Goal: Transaction & Acquisition: Purchase product/service

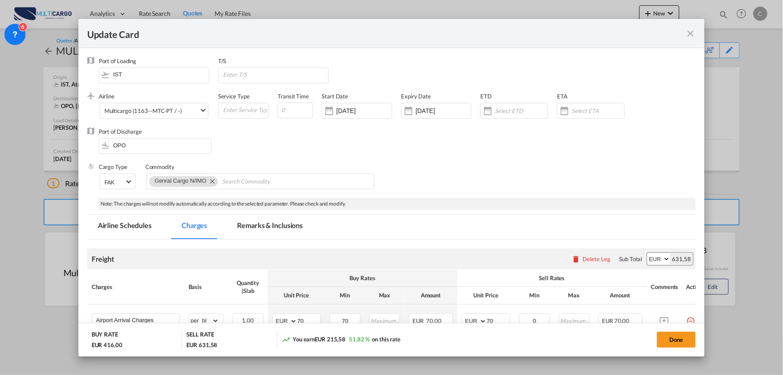
scroll to position [293, 0]
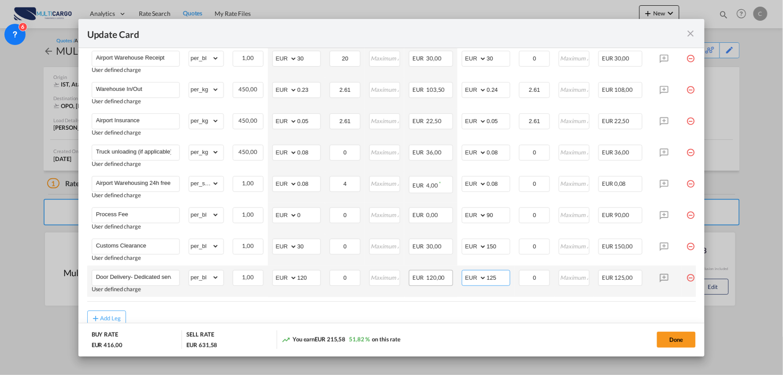
drag, startPoint x: 464, startPoint y: 281, endPoint x: 443, endPoint y: 281, distance: 21.2
click at [443, 281] on tr "Door Delivery- Dedicated service User defined charge Please Enter Already Exist…" at bounding box center [399, 280] width 624 height 31
type input "120"
click at [367, 319] on div "Add Leg" at bounding box center [391, 318] width 609 height 16
drag, startPoint x: 314, startPoint y: 278, endPoint x: 268, endPoint y: 279, distance: 46.3
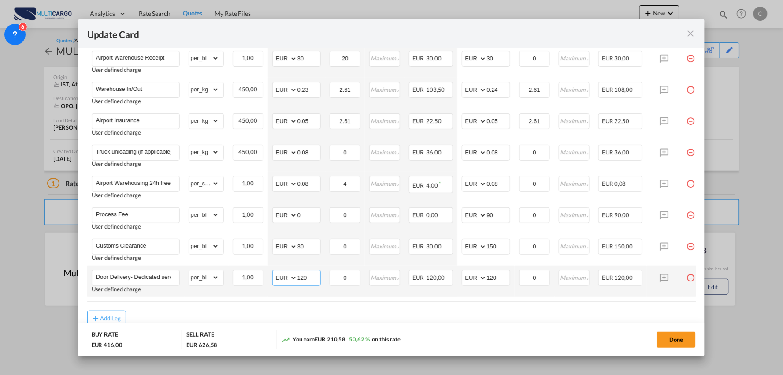
click at [265, 280] on tr "Door Delivery- Dedicated service User defined charge Please Enter Already Exist…" at bounding box center [399, 280] width 624 height 31
type input "7"
type input "90"
click at [497, 309] on air-lcl-rate-modification "Freight Please enter leg name Leg Name Already Exists Delete Leg Sub Total AED …" at bounding box center [391, 136] width 609 height 380
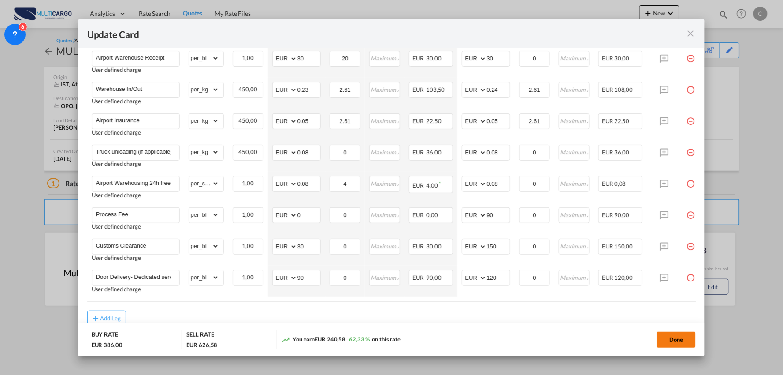
click at [670, 339] on button "Done" at bounding box center [676, 339] width 39 height 16
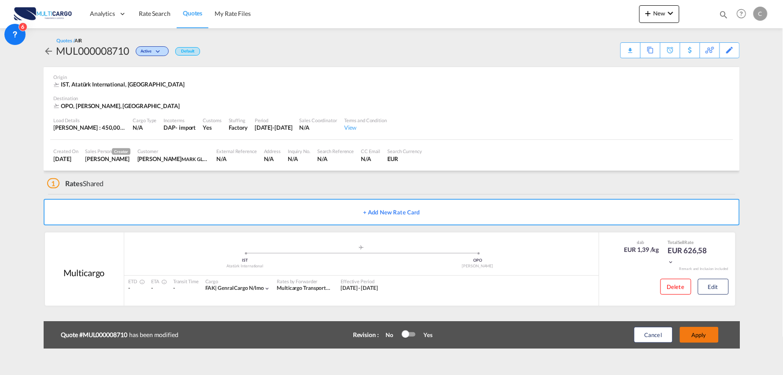
click at [710, 331] on button "Apply" at bounding box center [699, 335] width 39 height 16
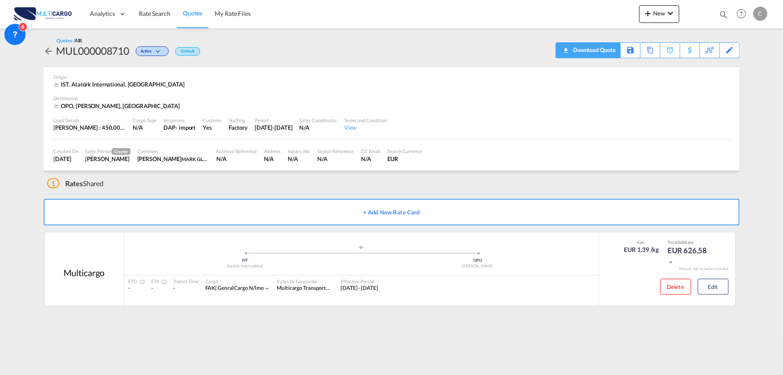
click at [609, 51] on div "Download Quote" at bounding box center [593, 50] width 45 height 14
click at [190, 182] on div "1 Rates Shared" at bounding box center [393, 181] width 693 height 21
drag, startPoint x: 266, startPoint y: 183, endPoint x: 266, endPoint y: 175, distance: 7.5
click at [266, 183] on div "1 Rates Shared" at bounding box center [393, 181] width 693 height 21
click at [237, 182] on div "1 Rates Shared" at bounding box center [393, 181] width 693 height 21
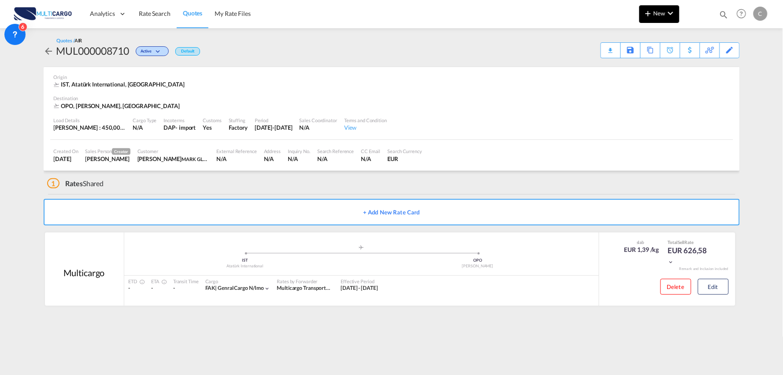
click at [644, 14] on md-icon "icon-plus 400-fg" at bounding box center [648, 13] width 11 height 11
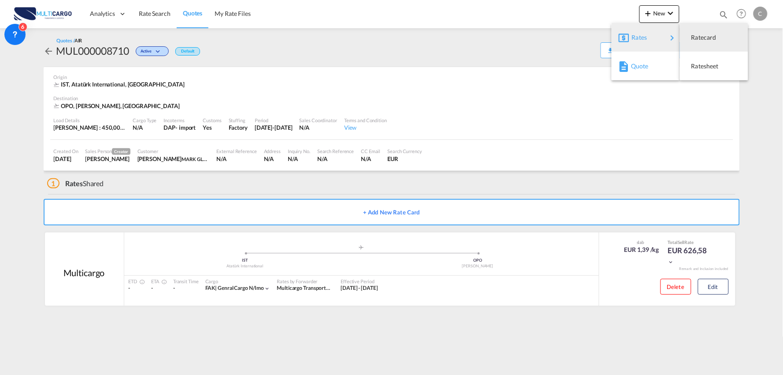
click at [637, 71] on span "Quote" at bounding box center [636, 66] width 10 height 18
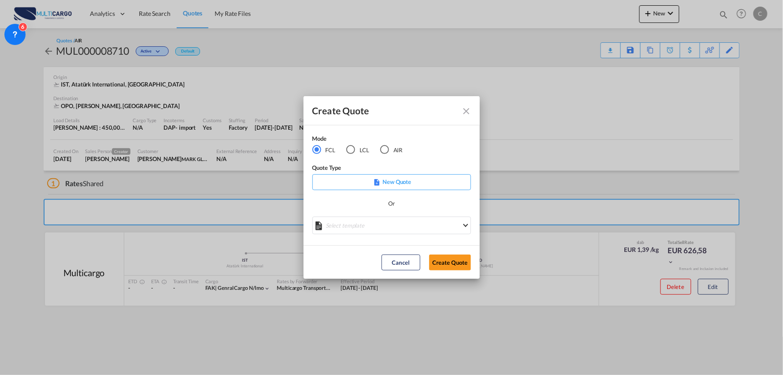
click at [468, 110] on md-icon "Close dialog" at bounding box center [466, 111] width 11 height 11
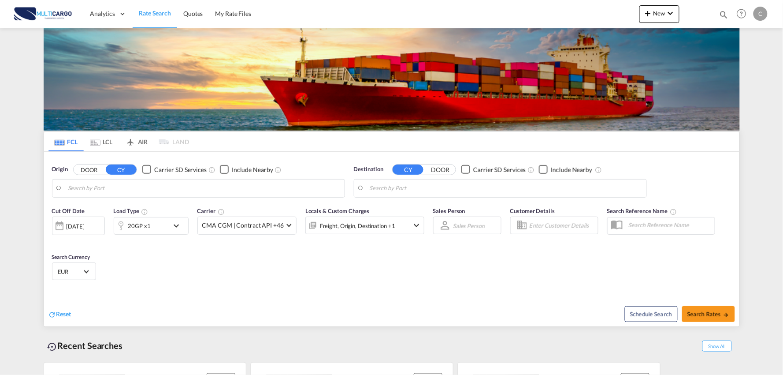
type input "Port of [GEOGRAPHIC_DATA], [GEOGRAPHIC_DATA], [GEOGRAPHIC_DATA]"
type input "Leixoes, Leixoes, PTLEI"
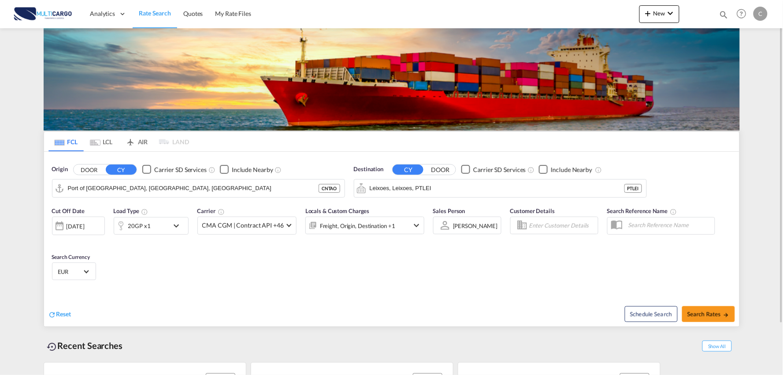
click at [667, 3] on div "New Rates Ratecard Ratesheet Quote Quotes Help Resources Product Release C My P…" at bounding box center [704, 13] width 130 height 27
click at [667, 10] on md-icon "icon-chevron-down" at bounding box center [670, 13] width 11 height 11
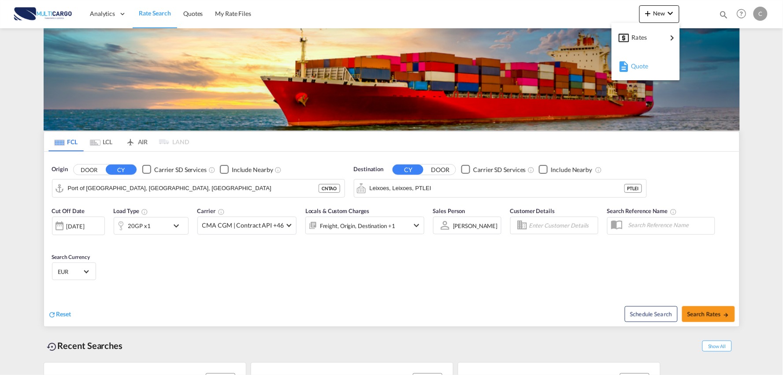
click at [641, 67] on span "Quote" at bounding box center [636, 66] width 10 height 18
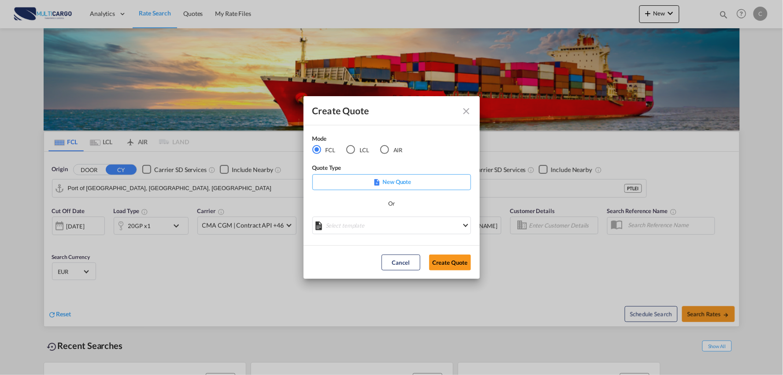
click at [353, 150] on div "LCL" at bounding box center [350, 149] width 9 height 9
click at [365, 221] on md-select "Select template EXP LCL Globelink 09/2025 [PERSON_NAME] | [DATE] EXP [GEOGRAPHI…" at bounding box center [391, 225] width 159 height 18
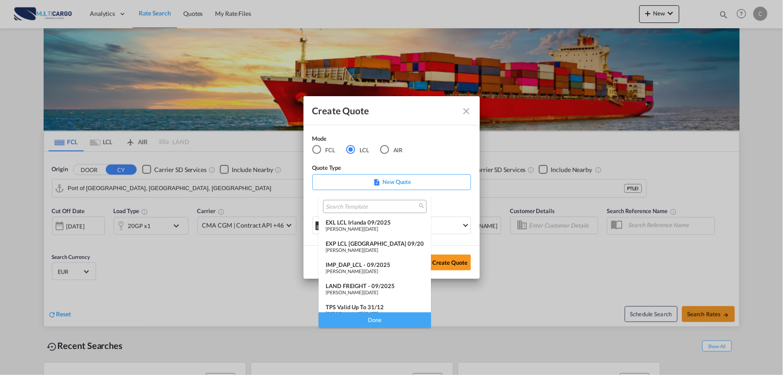
scroll to position [72, 0]
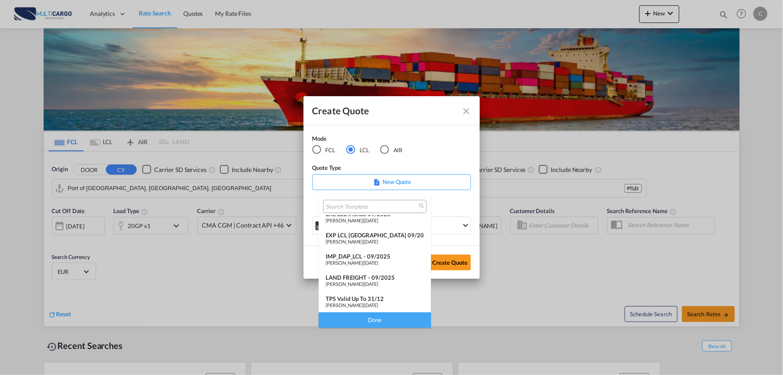
click at [373, 274] on div "LAND FREIGHT - 09/2025" at bounding box center [375, 277] width 98 height 7
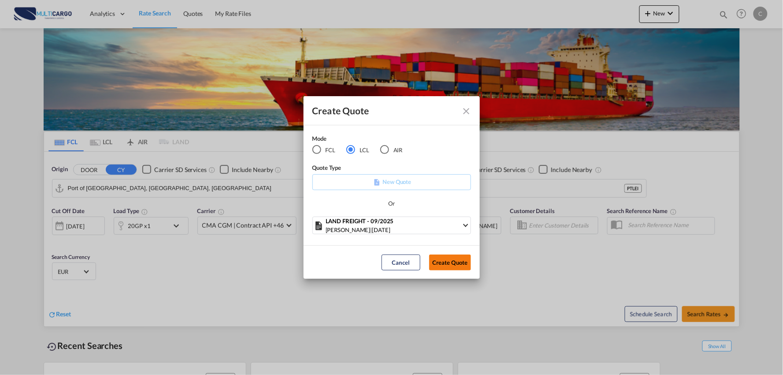
click at [451, 264] on button "Create Quote" at bounding box center [450, 262] width 42 height 16
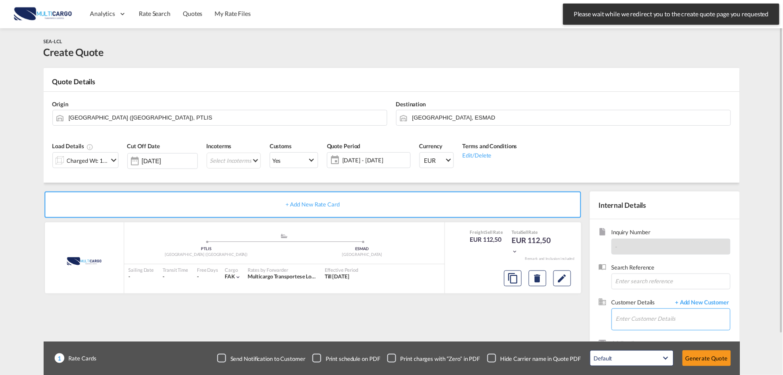
click at [664, 321] on input "Enter Customer Details" at bounding box center [673, 318] width 114 height 20
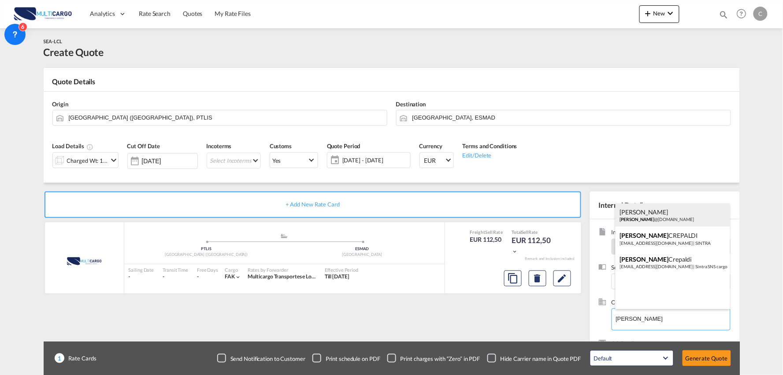
click at [661, 217] on div "Fillipo [PERSON_NAME] @[DOMAIN_NAME]" at bounding box center [673, 215] width 115 height 24
type input "Siv Cargo Srl, [PERSON_NAME], [PERSON_NAME][EMAIL_ADDRESS][DOMAIN_NAME]"
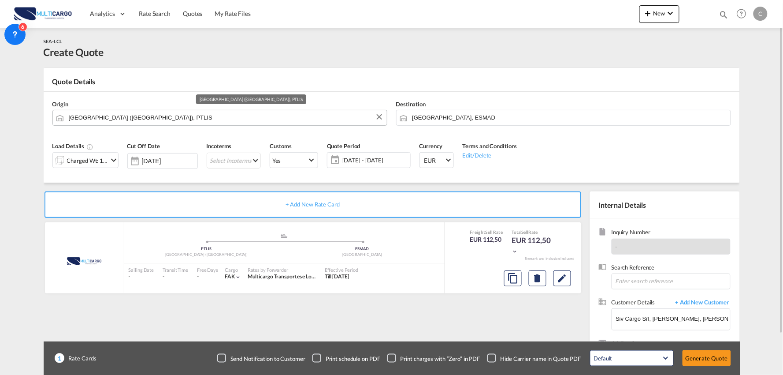
click at [108, 116] on input "[GEOGRAPHIC_DATA] ([GEOGRAPHIC_DATA]), PTLIS" at bounding box center [226, 117] width 314 height 15
click at [175, 122] on input "[GEOGRAPHIC_DATA] ([GEOGRAPHIC_DATA]), PTLIS" at bounding box center [226, 117] width 314 height 15
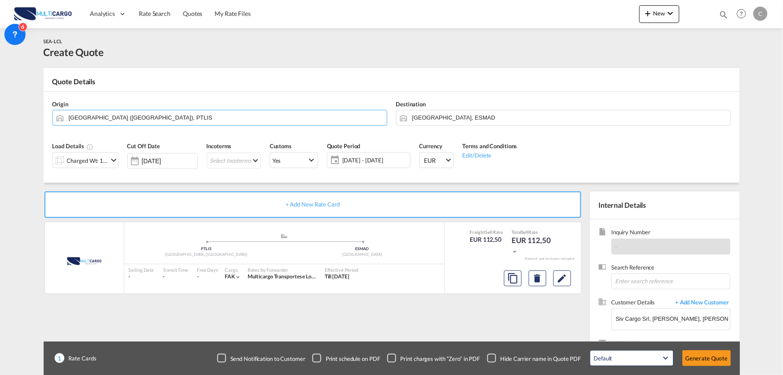
drag, startPoint x: 175, startPoint y: 122, endPoint x: -40, endPoint y: 128, distance: 215.1
click at [0, 128] on html "Analytics Reports Dashboard Rate Search Quotes My Rate Files" at bounding box center [391, 187] width 783 height 375
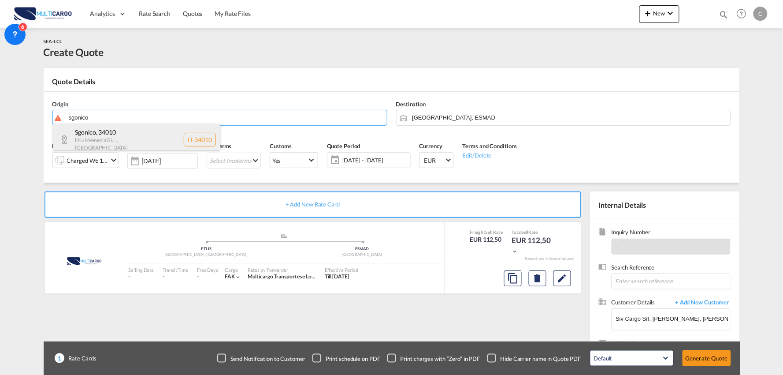
click at [109, 139] on div "Sgonico , 34010 [GEOGRAPHIC_DATA]-Venezia Gi... , [GEOGRAPHIC_DATA] IT-34010" at bounding box center [136, 139] width 167 height 32
type input "IT-34010, Sgonico, [GEOGRAPHIC_DATA] Gi..."
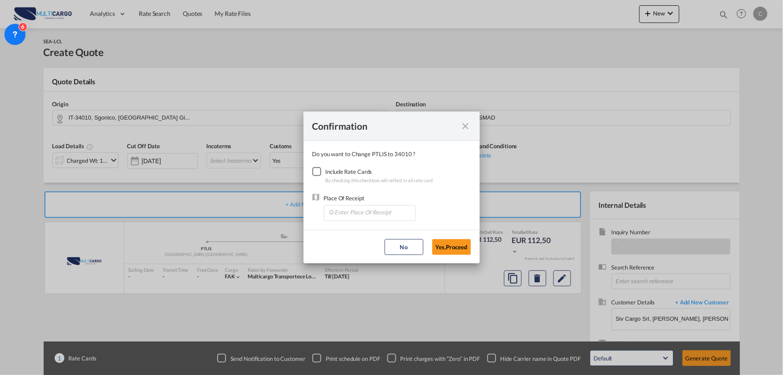
click at [319, 172] on div "Checkbox No Ink" at bounding box center [316, 171] width 9 height 9
click at [443, 245] on button "Yes,Proceed" at bounding box center [451, 247] width 39 height 16
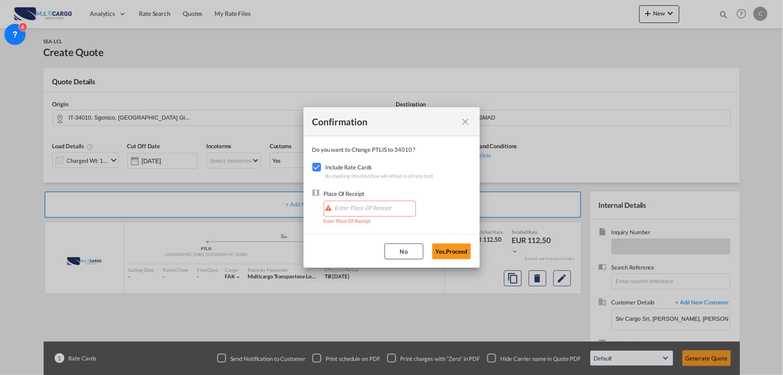
click at [317, 166] on div "Checkbox No Ink" at bounding box center [316, 167] width 9 height 9
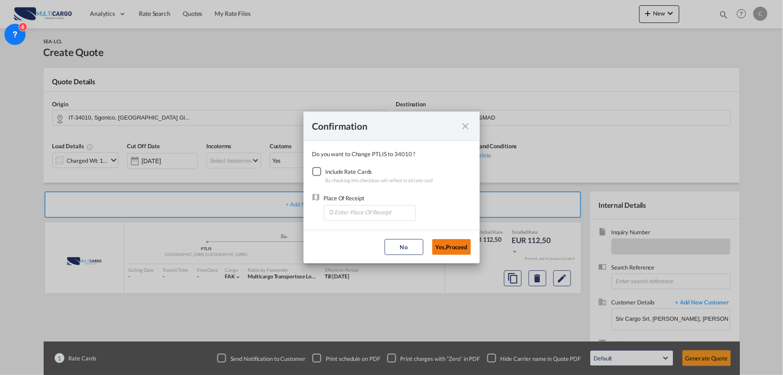
click at [450, 247] on button "Yes,Proceed" at bounding box center [451, 247] width 39 height 16
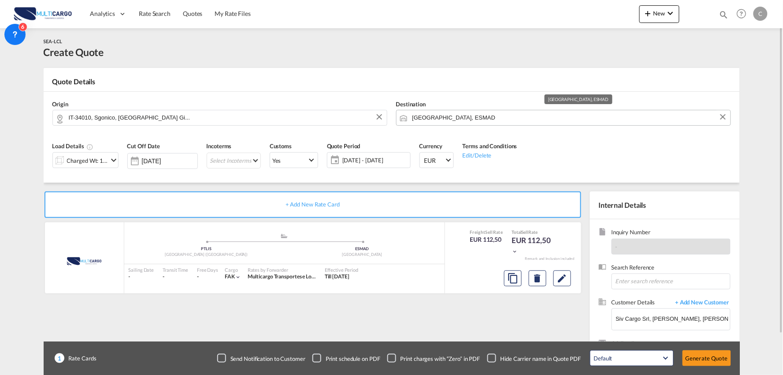
click at [440, 117] on input "[GEOGRAPHIC_DATA], ESMAD" at bounding box center [569, 117] width 314 height 15
click at [443, 117] on body "Analytics Reports Dashboard Rate Search Quotes My Rate Files Analytics" at bounding box center [391, 187] width 783 height 375
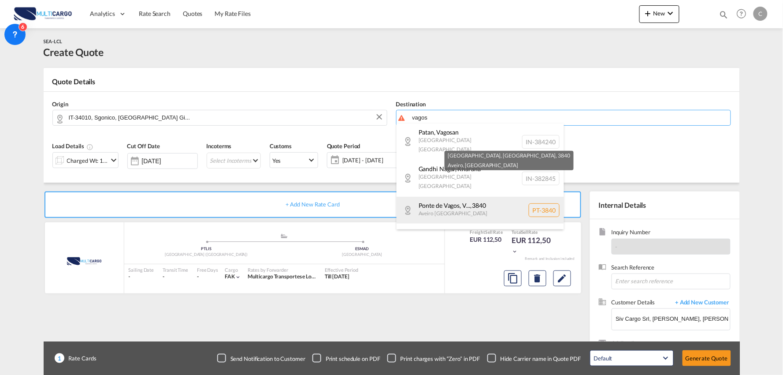
click at [464, 197] on div "[GEOGRAPHIC_DATA], V... , 3840 Aveiro [GEOGRAPHIC_DATA] PT-3840" at bounding box center [480, 210] width 167 height 27
type input "PT-3840, [GEOGRAPHIC_DATA], Vagos, [GEOGRAPHIC_DATA]"
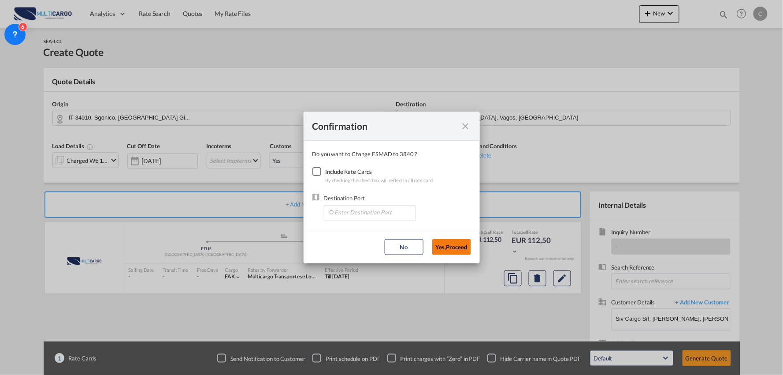
click at [457, 245] on button "Yes,Proceed" at bounding box center [451, 247] width 39 height 16
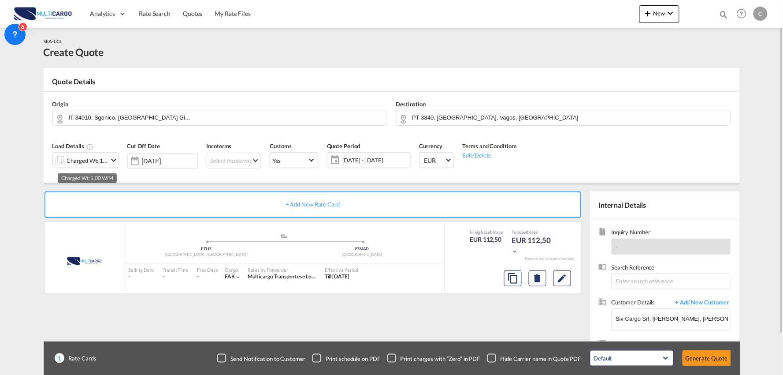
click at [95, 160] on div "Charged Wt: 1,00 W/M" at bounding box center [87, 160] width 41 height 12
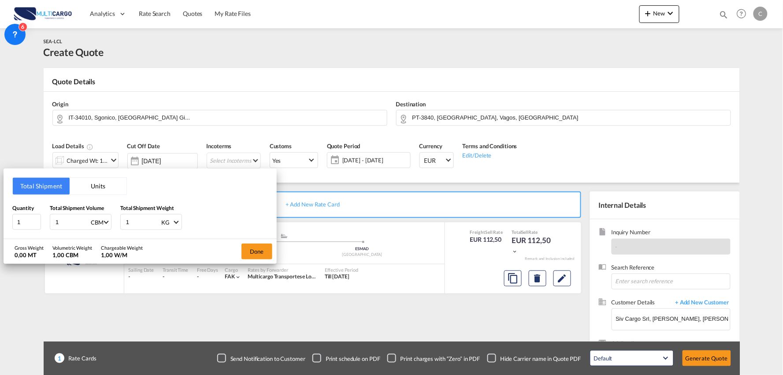
drag, startPoint x: 135, startPoint y: 216, endPoint x: 95, endPoint y: 214, distance: 40.1
click at [99, 214] on div "Quantity 1 Total Shipment Volume 1 CBM CBM CFT Total Shipment Weight 1 KG KG LB" at bounding box center [140, 217] width 256 height 26
type input "8509.07"
drag, startPoint x: 11, startPoint y: 218, endPoint x: -50, endPoint y: 219, distance: 61.3
click at [0, 219] on html "Analytics Reports Dashboard Rate Search Quotes My Rate Files" at bounding box center [391, 187] width 783 height 375
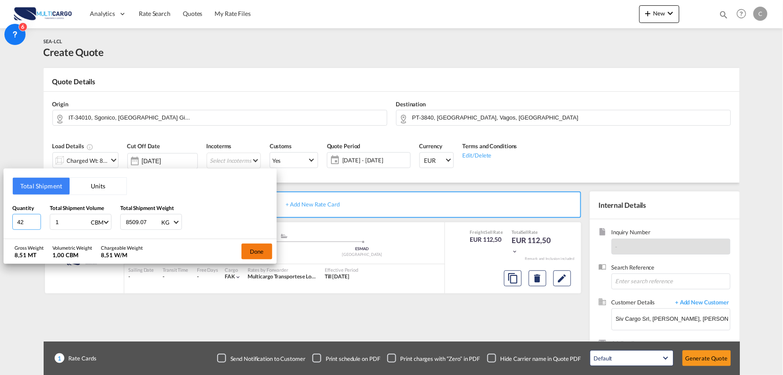
type input "42"
click at [257, 252] on button "Done" at bounding box center [256, 251] width 31 height 16
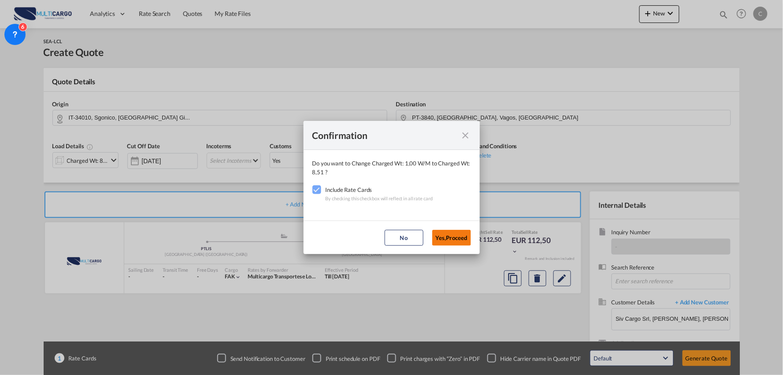
click at [452, 241] on button "Yes,Proceed" at bounding box center [451, 238] width 39 height 16
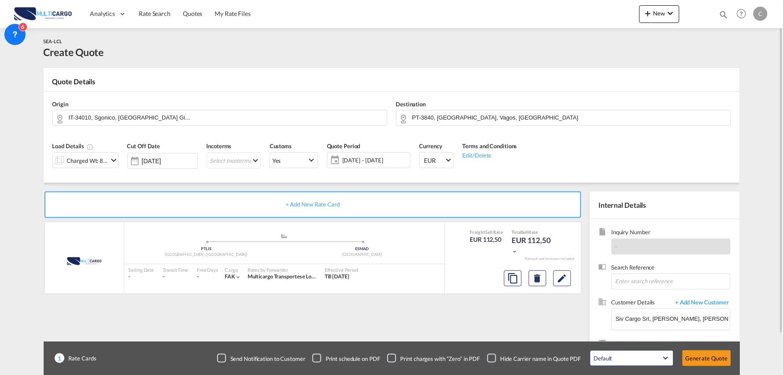
click at [451, 314] on div "+ Add New Rate Card MultiCargo added by you .a{fill:#aaa8ad;} .a{fill:#aaa8ad;}…" at bounding box center [315, 283] width 542 height 184
click at [706, 357] on button "Generate Quote" at bounding box center [707, 358] width 48 height 16
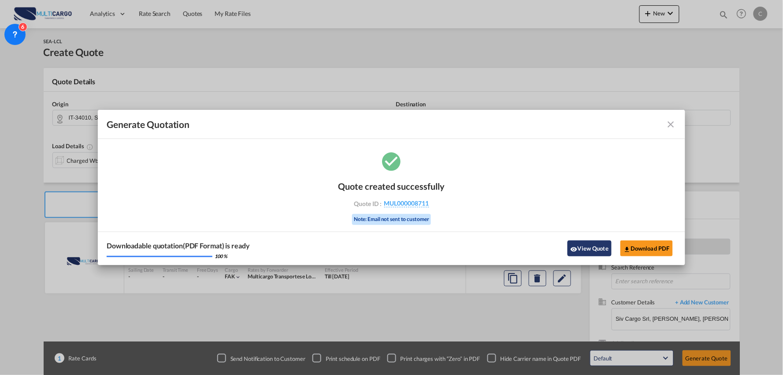
click at [586, 252] on button "View Quote" at bounding box center [590, 248] width 44 height 16
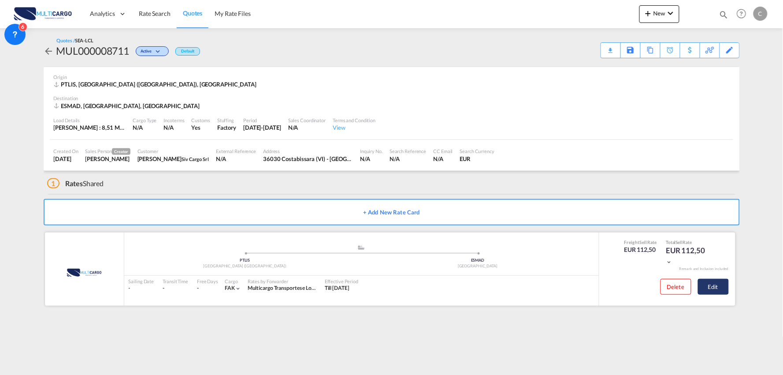
click at [720, 284] on button "Edit" at bounding box center [713, 286] width 31 height 16
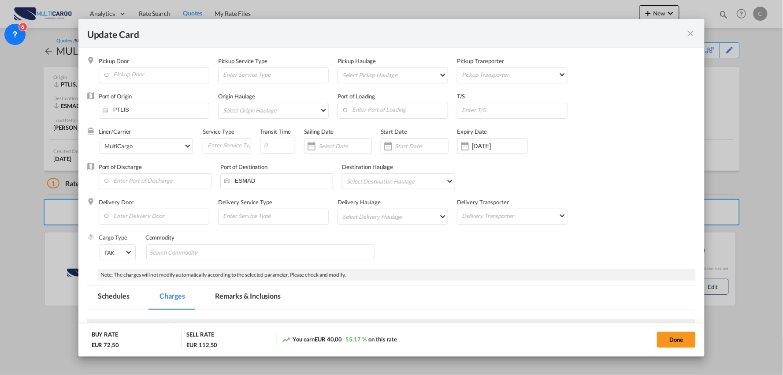
select select "per_shipment"
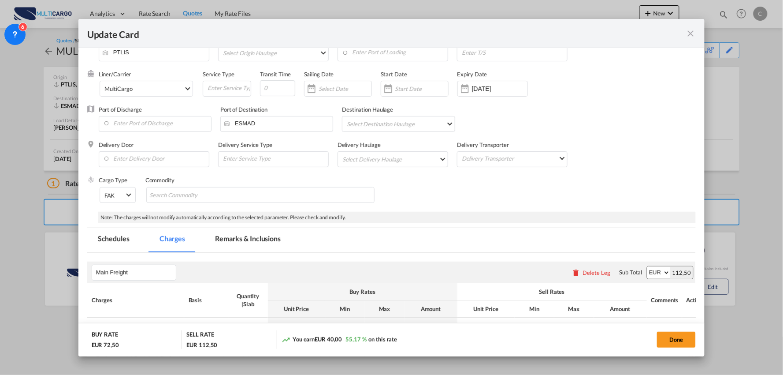
scroll to position [147, 0]
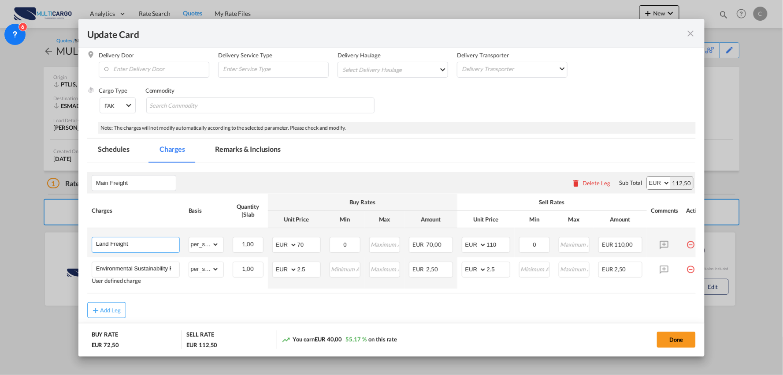
click at [156, 247] on input "Land Freight" at bounding box center [137, 243] width 83 height 13
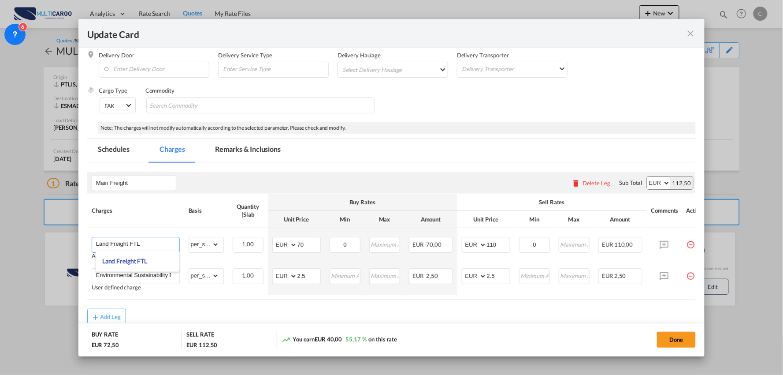
type input "Land Freight FTL"
click at [259, 313] on div "Add Leg" at bounding box center [391, 316] width 609 height 16
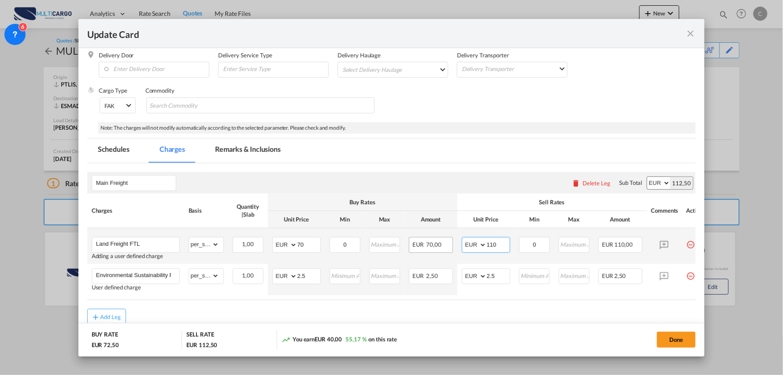
drag, startPoint x: 501, startPoint y: 241, endPoint x: 410, endPoint y: 249, distance: 91.1
click at [426, 246] on tr "Land Freight FTL Adding a user defined charge Please Enter Already Exists gross…" at bounding box center [399, 246] width 624 height 36
drag, startPoint x: 311, startPoint y: 244, endPoint x: 249, endPoint y: 253, distance: 62.4
click at [256, 252] on tr "Land Freight FTL Adding a user defined charge Please Enter Already Exists gross…" at bounding box center [399, 246] width 624 height 36
type input "3100"
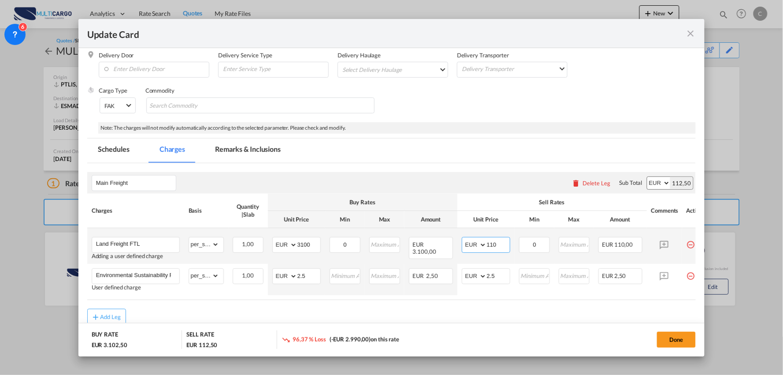
drag, startPoint x: 505, startPoint y: 244, endPoint x: 472, endPoint y: 248, distance: 33.2
click at [465, 244] on md-input-container "AED AFN ALL AMD ANG AOA ARS AUD AWG AZN BAM BBD BDT BGN BHD BIF BMD BND [PERSON…" at bounding box center [486, 245] width 48 height 16
click at [500, 246] on input "110" at bounding box center [498, 243] width 23 height 13
drag, startPoint x: 502, startPoint y: 245, endPoint x: 442, endPoint y: 243, distance: 60.9
click at [442, 243] on tr "Land Freight FTL Adding a user defined charge Please Enter Already Exists gross…" at bounding box center [399, 246] width 624 height 36
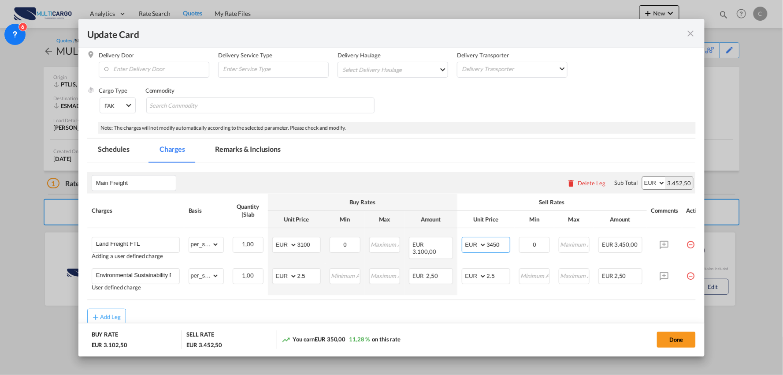
type input "3450"
drag, startPoint x: 396, startPoint y: 315, endPoint x: 252, endPoint y: 297, distance: 144.8
click at [394, 315] on div "Add Leg" at bounding box center [391, 316] width 609 height 16
drag, startPoint x: 174, startPoint y: 275, endPoint x: 68, endPoint y: 265, distance: 105.7
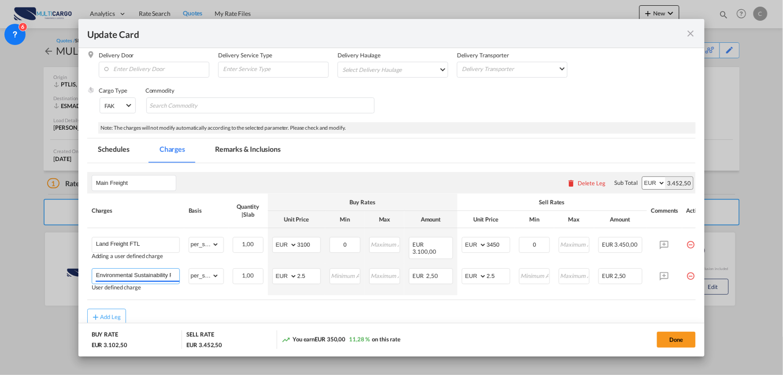
click at [72, 268] on div "Update Card Pickup Door Pickup Service Type Pickup Haulage Select Pickup Haulag…" at bounding box center [391, 187] width 783 height 375
drag, startPoint x: 129, startPoint y: 276, endPoint x: 26, endPoint y: 275, distance: 102.7
click at [26, 275] on div "Update Card Pickup Door Pickup Service Type Pickup Haulage Select Pickup Haulag…" at bounding box center [391, 187] width 783 height 375
click at [219, 309] on air-lcl-rate-modification "Main Freight Please enter leg name Leg Name Already Exists Delete Leg Sub Total…" at bounding box center [391, 243] width 609 height 161
click at [153, 276] on input "Land Freight LTL" at bounding box center [137, 274] width 83 height 13
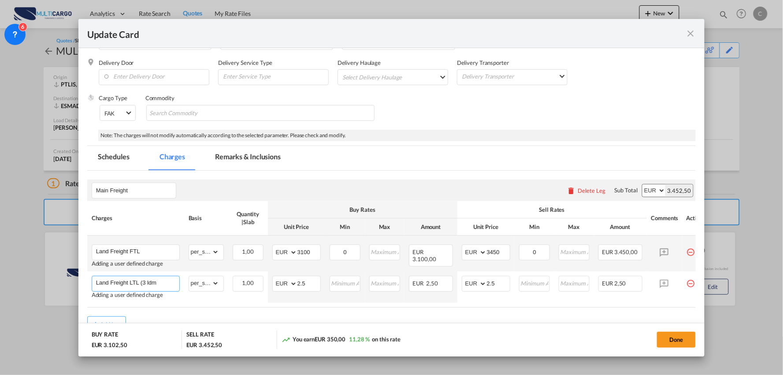
scroll to position [182, 0]
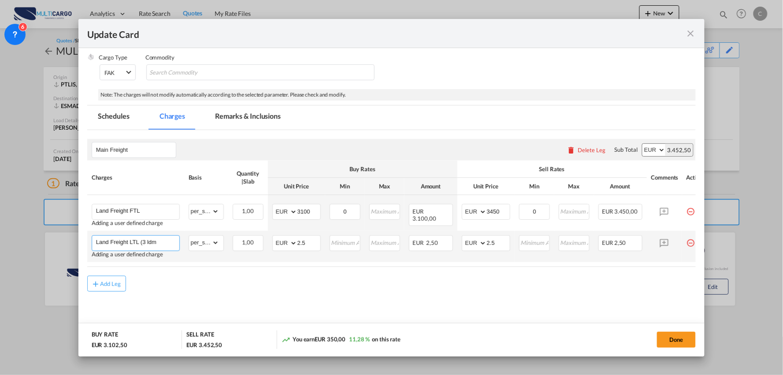
click at [174, 243] on input "Land Freight LTL (3 ldm" at bounding box center [137, 241] width 83 height 13
type input "Land Freight LTL (3 ldm)"
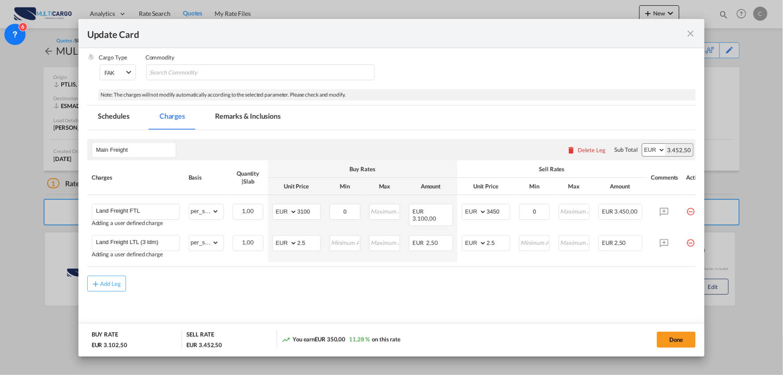
click at [219, 284] on div "Add Leg" at bounding box center [391, 283] width 609 height 16
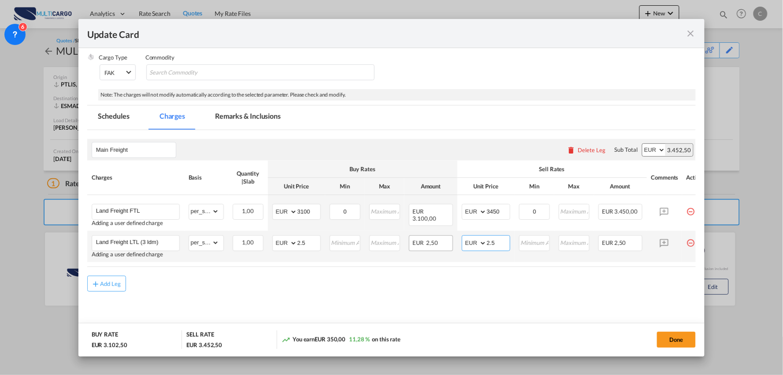
drag, startPoint x: 500, startPoint y: 243, endPoint x: 450, endPoint y: 244, distance: 50.3
click at [450, 244] on tr "Land Freight LTL (3 ldm) Adding a user defined charge Please Enter Already Exis…" at bounding box center [399, 245] width 624 height 31
type input "1600"
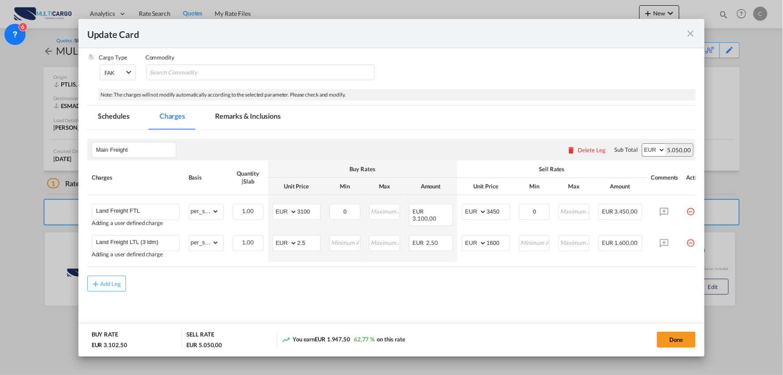
click at [314, 314] on md-content "Main Freight Please enter leg name Leg Name Already Exists Delete Leg Sub Total…" at bounding box center [391, 232] width 609 height 204
drag, startPoint x: 311, startPoint y: 247, endPoint x: 291, endPoint y: 244, distance: 20.1
click at [291, 244] on md-input-container "AED AFN ALL AMD ANG AOA ARS AUD AWG AZN BAM BBD BDT BGN BHD BIF BMD BND [PERSON…" at bounding box center [296, 243] width 48 height 16
click at [378, 274] on air-lcl-rate-modification "Main Freight Please enter leg name Leg Name Already Exists Delete Leg Sub Total…" at bounding box center [391, 210] width 609 height 161
drag, startPoint x: 319, startPoint y: 237, endPoint x: 241, endPoint y: 242, distance: 78.2
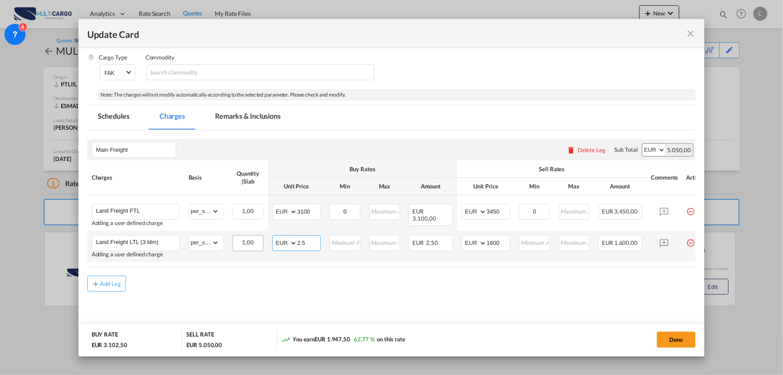
click at [241, 242] on tr "Land Freight LTL (3 ldm) Adding a user defined charge Please Enter Already Exis…" at bounding box center [399, 245] width 624 height 31
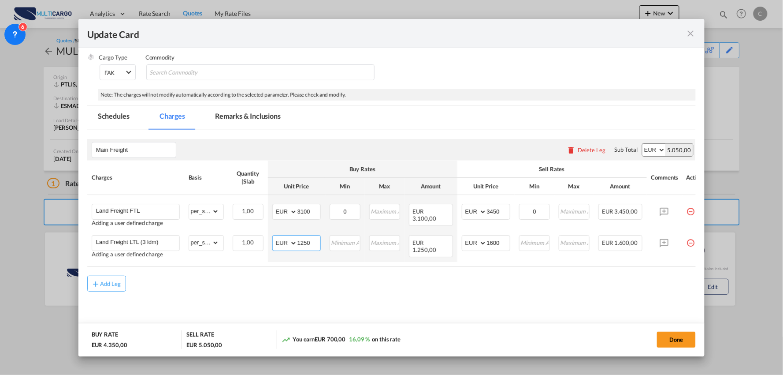
type input "1250"
click at [520, 285] on div "Add Leg" at bounding box center [391, 283] width 609 height 16
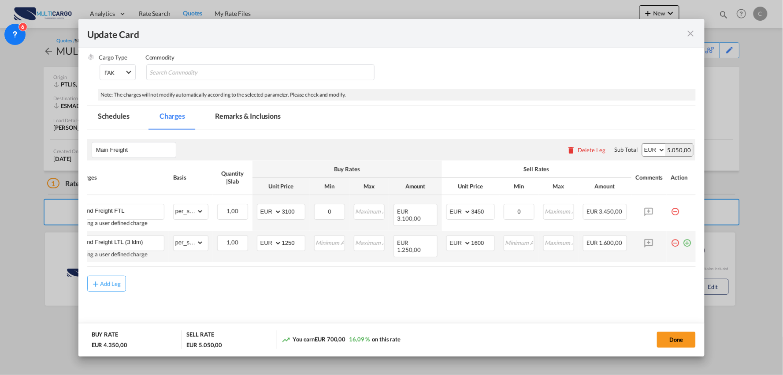
click at [683, 239] on md-icon "icon-plus-circle-outline green-400-fg" at bounding box center [687, 239] width 9 height 9
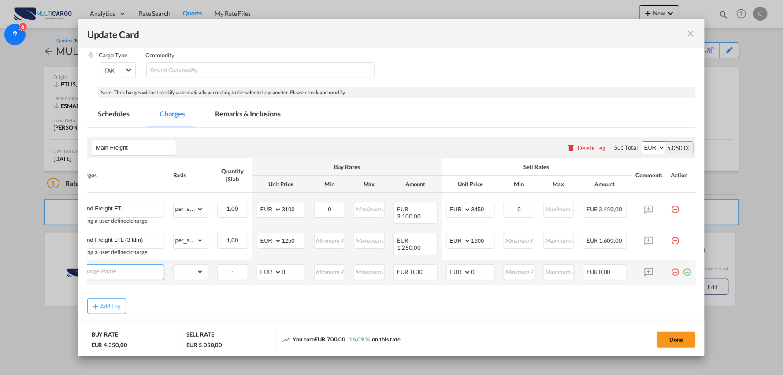
scroll to position [0, 9]
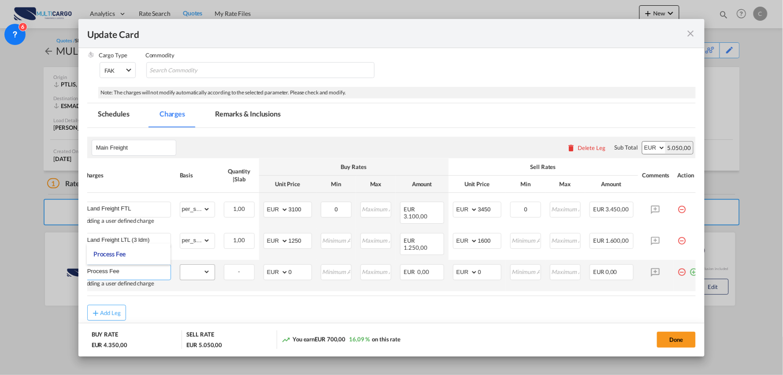
type input "Process Fee"
click at [208, 271] on select "gross_weight volumetric_weight per_shipment per_bl per_km per_hawb per_kg flat …" at bounding box center [195, 271] width 30 height 14
select select "per_shipment"
click at [180, 264] on select "gross_weight volumetric_weight per_shipment per_bl per_km per_hawb per_kg flat …" at bounding box center [195, 271] width 30 height 14
drag, startPoint x: 468, startPoint y: 276, endPoint x: 457, endPoint y: 275, distance: 11.9
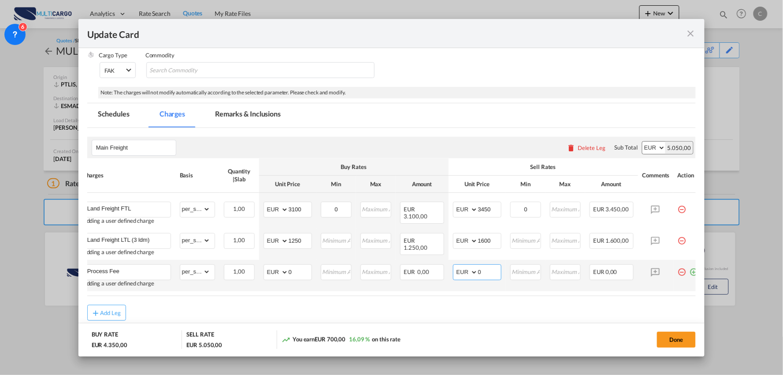
click at [465, 276] on md-input-container "AED AFN ALL AMD ANG AOA ARS AUD AWG AZN BAM BBD BDT BGN BHD BIF BMD BND BOB BRL…" at bounding box center [477, 272] width 48 height 16
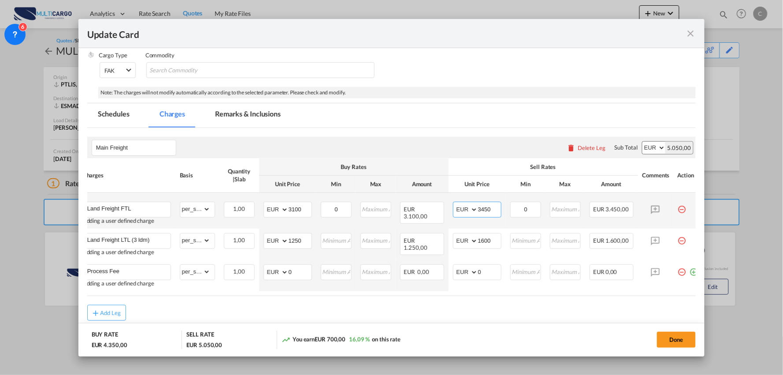
click at [495, 210] on input "3450" at bounding box center [489, 208] width 23 height 13
type input "3452"
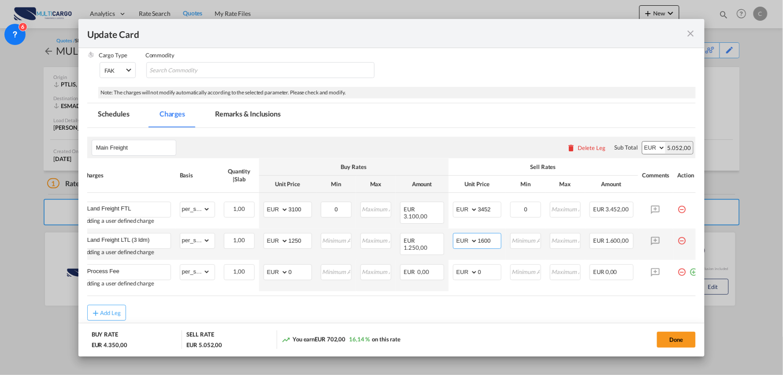
click at [495, 237] on input "1600" at bounding box center [489, 239] width 23 height 13
type input "1603"
click at [527, 316] on div "Add Leg" at bounding box center [391, 312] width 609 height 16
click at [196, 313] on div "Add Leg" at bounding box center [391, 312] width 609 height 16
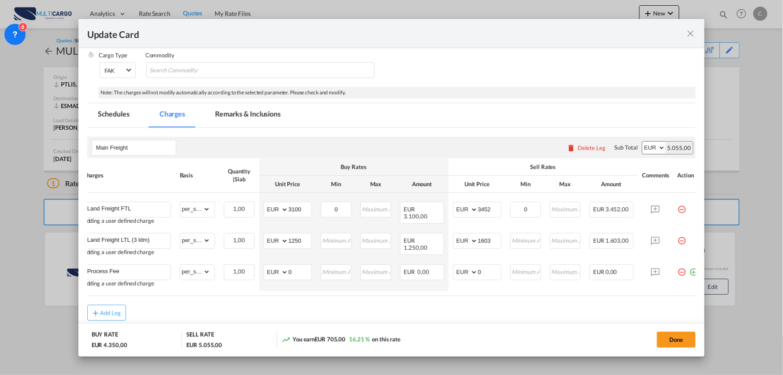
click at [206, 323] on md-dialog-actions "BUY RATE EUR 4.350,00 SELL RATE EUR 5.055,00 You earn EUR 705,00 16,21 % on thi…" at bounding box center [391, 339] width 627 height 33
click at [225, 112] on md-tab-item "Remarks & Inclusions" at bounding box center [247, 115] width 87 height 24
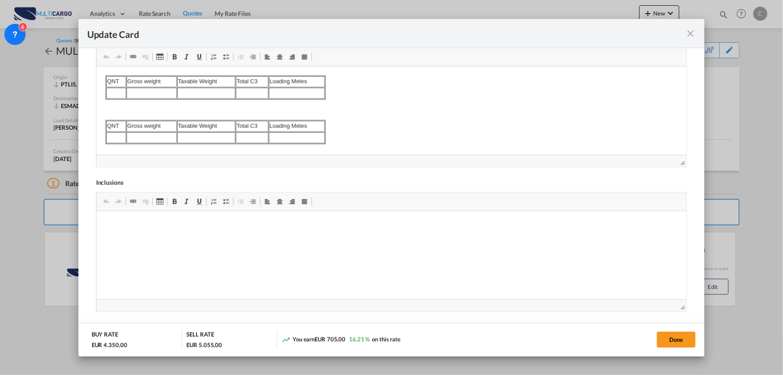
scroll to position [428, 0]
drag, startPoint x: 343, startPoint y: 135, endPoint x: 84, endPoint y: 65, distance: 268.4
click at [96, 67] on html "QNT Gross weight Taxable Weight Total C3 Loading Metes QNT Gross weight Taxable…" at bounding box center [391, 110] width 590 height 86
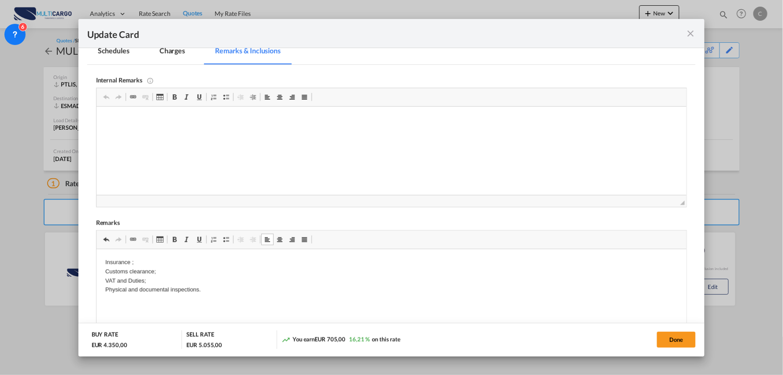
scroll to position [232, 0]
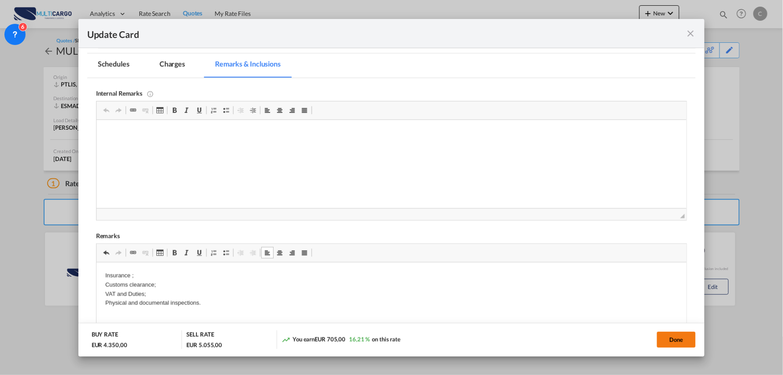
click at [673, 334] on button "Done" at bounding box center [676, 339] width 39 height 16
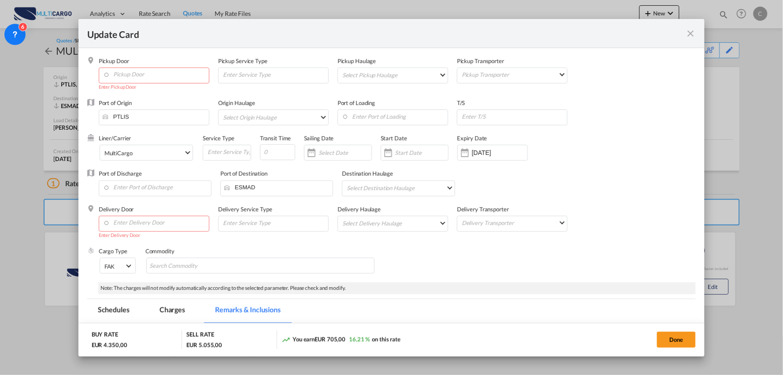
click at [698, 337] on md-dialog-actions "BUY RATE EUR 4.350,00 SELL RATE EUR 5.055,00 You earn EUR 705,00 16,21 % on thi…" at bounding box center [391, 339] width 627 height 33
click at [681, 337] on button "Done" at bounding box center [676, 339] width 39 height 16
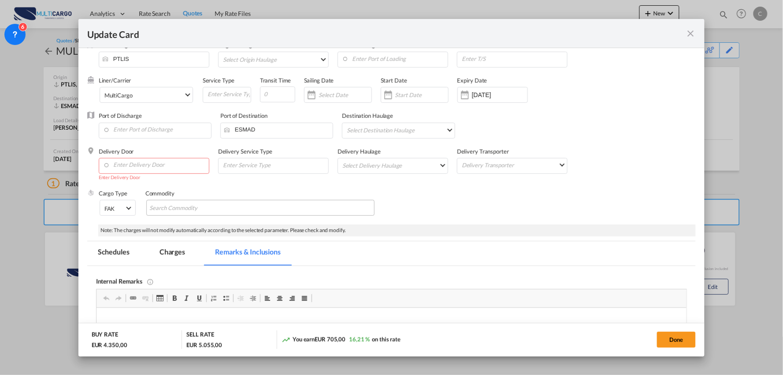
scroll to position [49, 0]
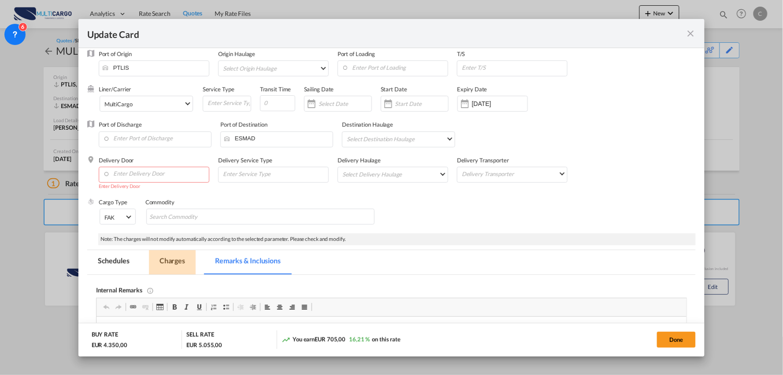
click at [176, 264] on md-tab-item "Charges" at bounding box center [172, 262] width 47 height 24
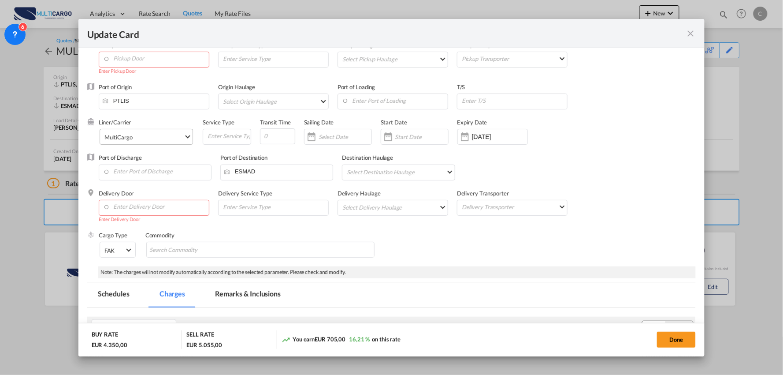
scroll to position [0, 0]
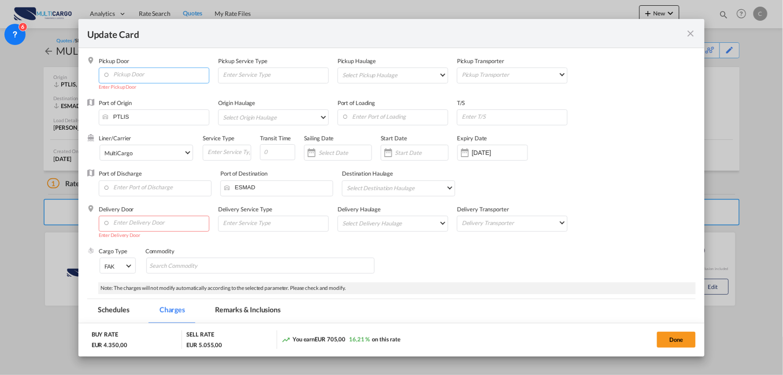
click at [137, 69] on input "Pickup Door" at bounding box center [156, 74] width 106 height 13
click at [141, 70] on input "Pickup Door" at bounding box center [156, 74] width 106 height 13
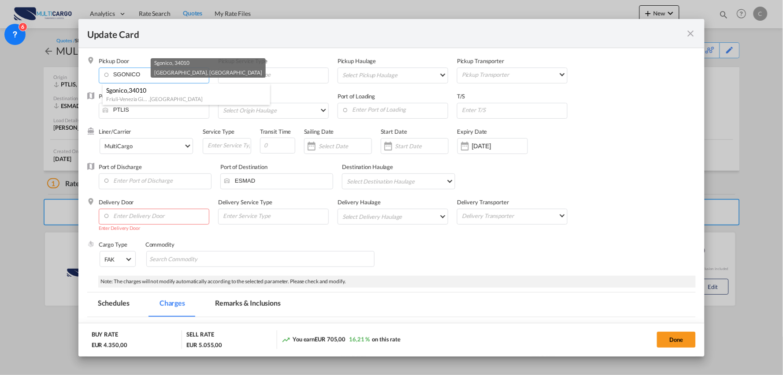
click at [130, 97] on span "Friuli-Venezia Gi..." at bounding box center [126, 99] width 41 height 7
type input "IT-34010, Sgonico, [GEOGRAPHIC_DATA] Gi..."
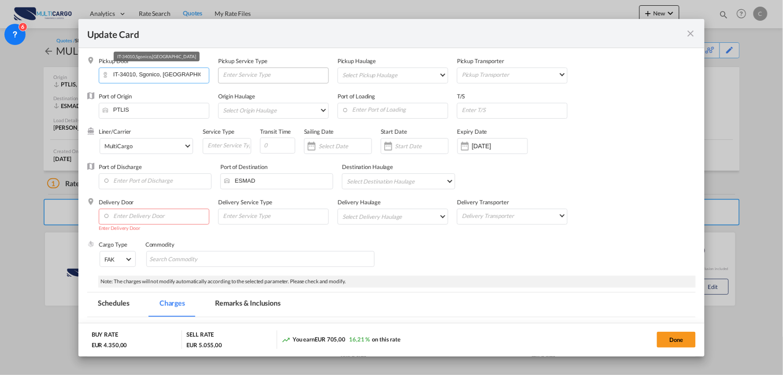
scroll to position [0, 8]
drag, startPoint x: 175, startPoint y: 76, endPoint x: 248, endPoint y: 76, distance: 72.7
click at [248, 76] on div "Pickup Door IT-34010, [GEOGRAPHIC_DATA], [GEOGRAPHIC_DATA]... Pickup Service Ty…" at bounding box center [398, 74] width 598 height 35
click at [184, 78] on input "IT-34010, Sgonico, [GEOGRAPHIC_DATA] Gi..." at bounding box center [156, 74] width 106 height 13
click at [178, 78] on input "IT-34010, Sgonico, [GEOGRAPHIC_DATA] Gi..." at bounding box center [156, 74] width 106 height 13
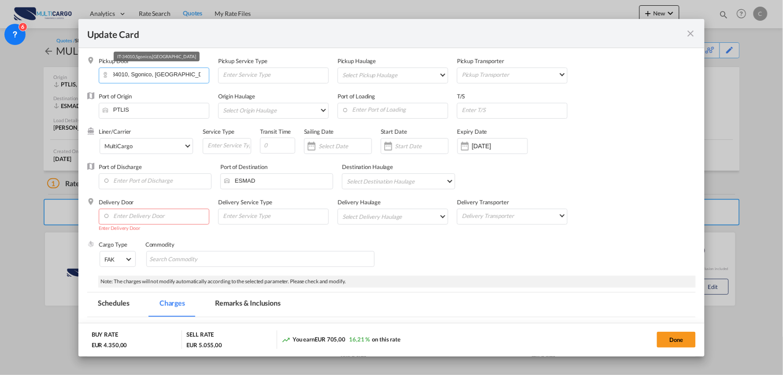
click at [178, 78] on input "IT-34010, Sgonico, [GEOGRAPHIC_DATA] Gi..." at bounding box center [156, 74] width 106 height 13
click at [133, 74] on input "IT-34010, Sgonico, [GEOGRAPHIC_DATA] Gi..." at bounding box center [156, 74] width 106 height 13
drag, startPoint x: 140, startPoint y: 72, endPoint x: 105, endPoint y: 72, distance: 34.8
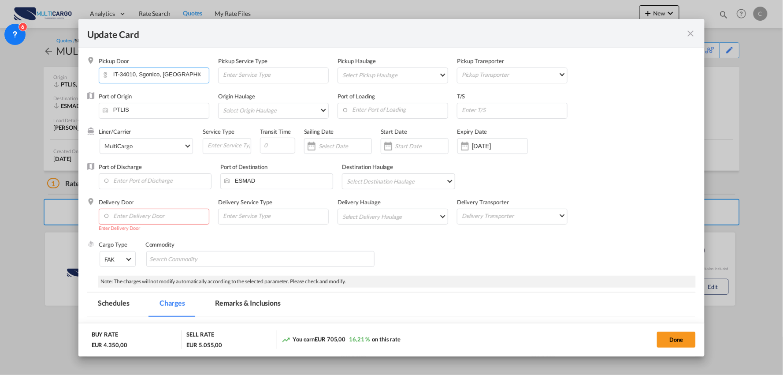
click at [105, 72] on input "IT-34010, Sgonico, [GEOGRAPHIC_DATA] Gi..." at bounding box center [156, 74] width 106 height 13
click at [142, 215] on input "Enter Delivery Door" at bounding box center [156, 215] width 106 height 13
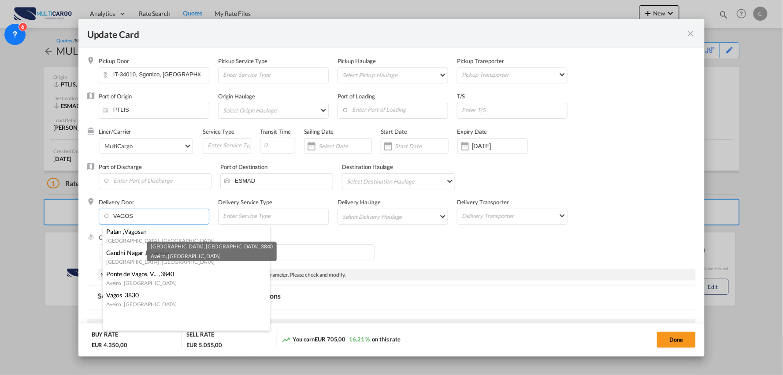
click at [140, 278] on span "[GEOGRAPHIC_DATA]" at bounding box center [150, 282] width 53 height 9
type input "PT-3840, [GEOGRAPHIC_DATA], Vagos, [GEOGRAPHIC_DATA]"
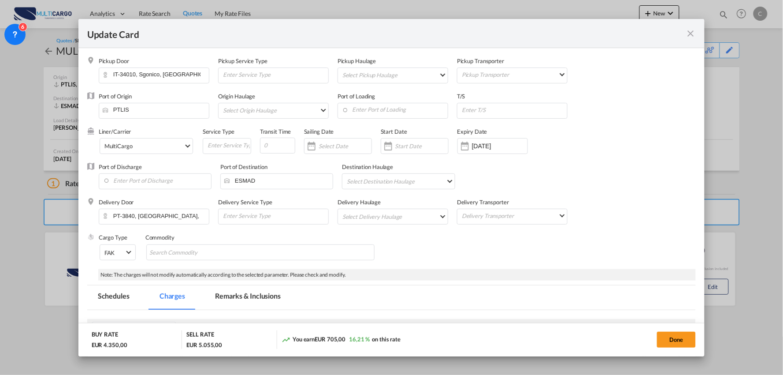
click at [443, 252] on div "Cargo Type FAK FAK GCR GDSM General Cargo Hazardous Cargo Ambient Foodstuff Chi…" at bounding box center [398, 250] width 598 height 35
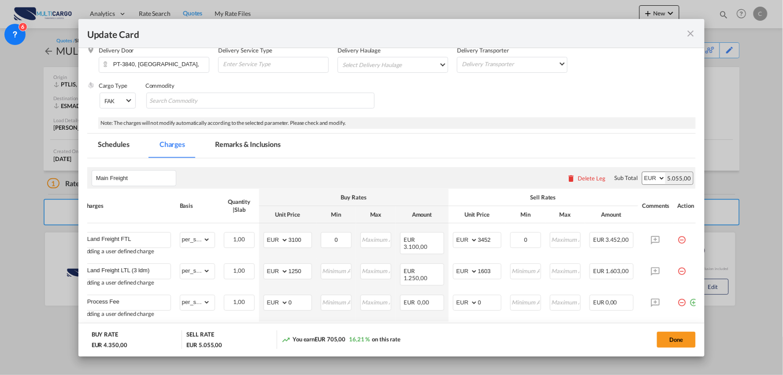
scroll to position [196, 0]
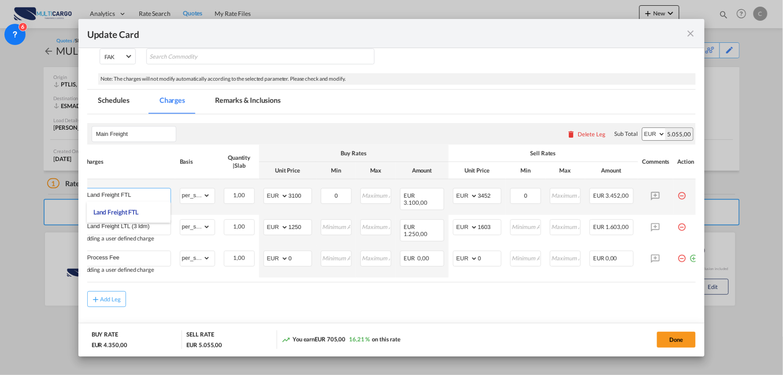
click at [143, 193] on input "Land Freight FTL" at bounding box center [128, 194] width 83 height 13
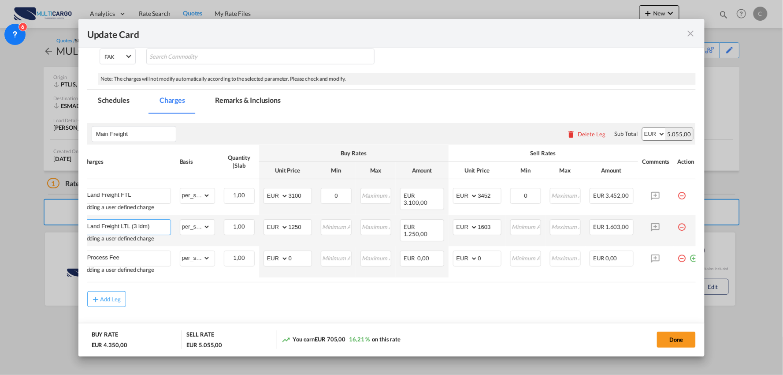
click at [163, 227] on input "Land Freight LTL (3 ldm)" at bounding box center [128, 225] width 83 height 13
type input "Land Freight LTL"
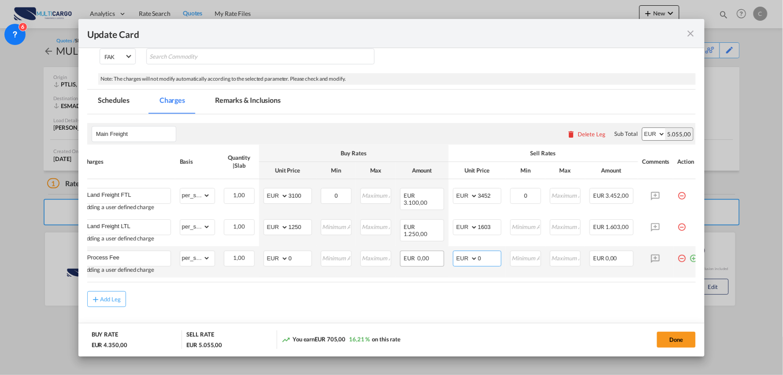
drag, startPoint x: 487, startPoint y: 263, endPoint x: 433, endPoint y: 260, distance: 53.8
click at [468, 263] on md-input-container "AED AFN ALL AMD ANG AOA ARS AUD AWG AZN BAM BBD BDT BGN BHD BIF BMD BND BOB BRL…" at bounding box center [477, 258] width 48 height 16
type input "95"
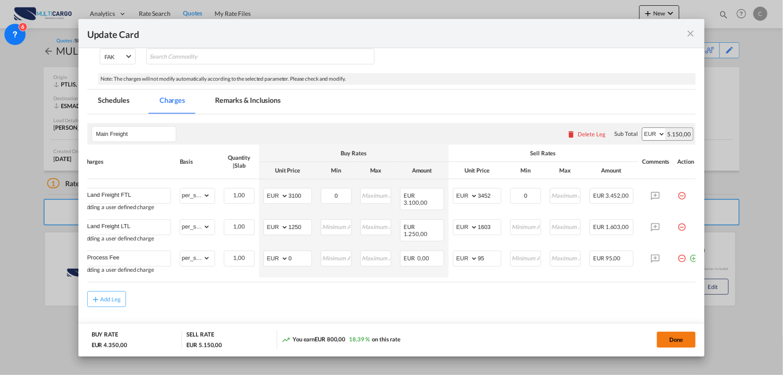
click at [689, 340] on button "Done" at bounding box center [676, 339] width 39 height 16
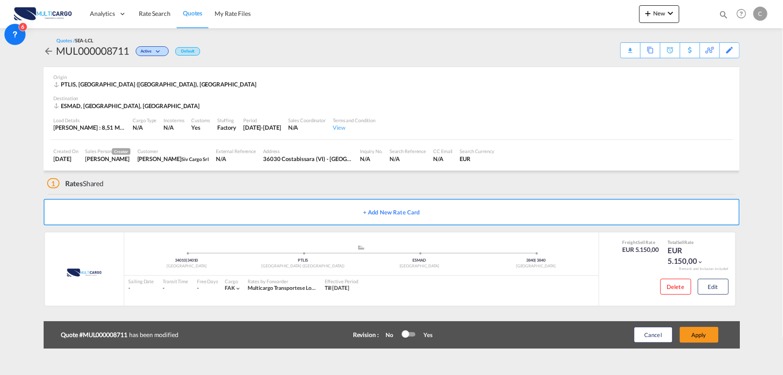
click at [709, 330] on div "Update Card Pickup Door IT-34010, [GEOGRAPHIC_DATA], [GEOGRAPHIC_DATA]... Picku…" at bounding box center [391, 187] width 783 height 375
click at [709, 330] on button "Apply" at bounding box center [699, 335] width 39 height 16
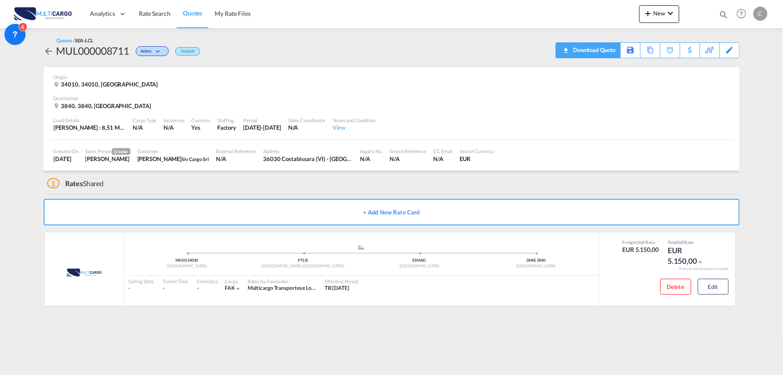
click at [602, 51] on div "Download Quote" at bounding box center [593, 50] width 45 height 14
